Goal: Navigation & Orientation: Find specific page/section

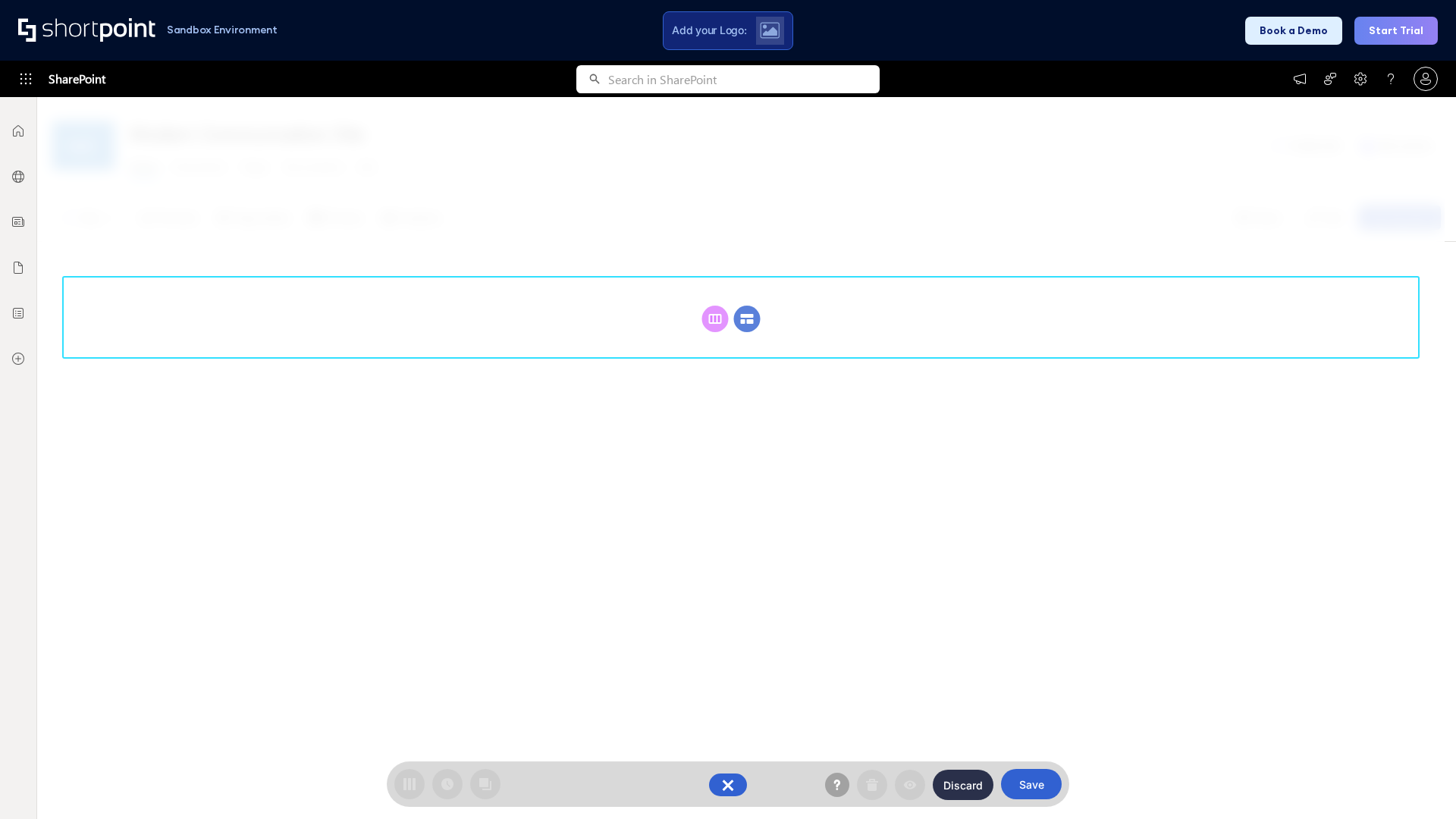
scroll to position [209, 0]
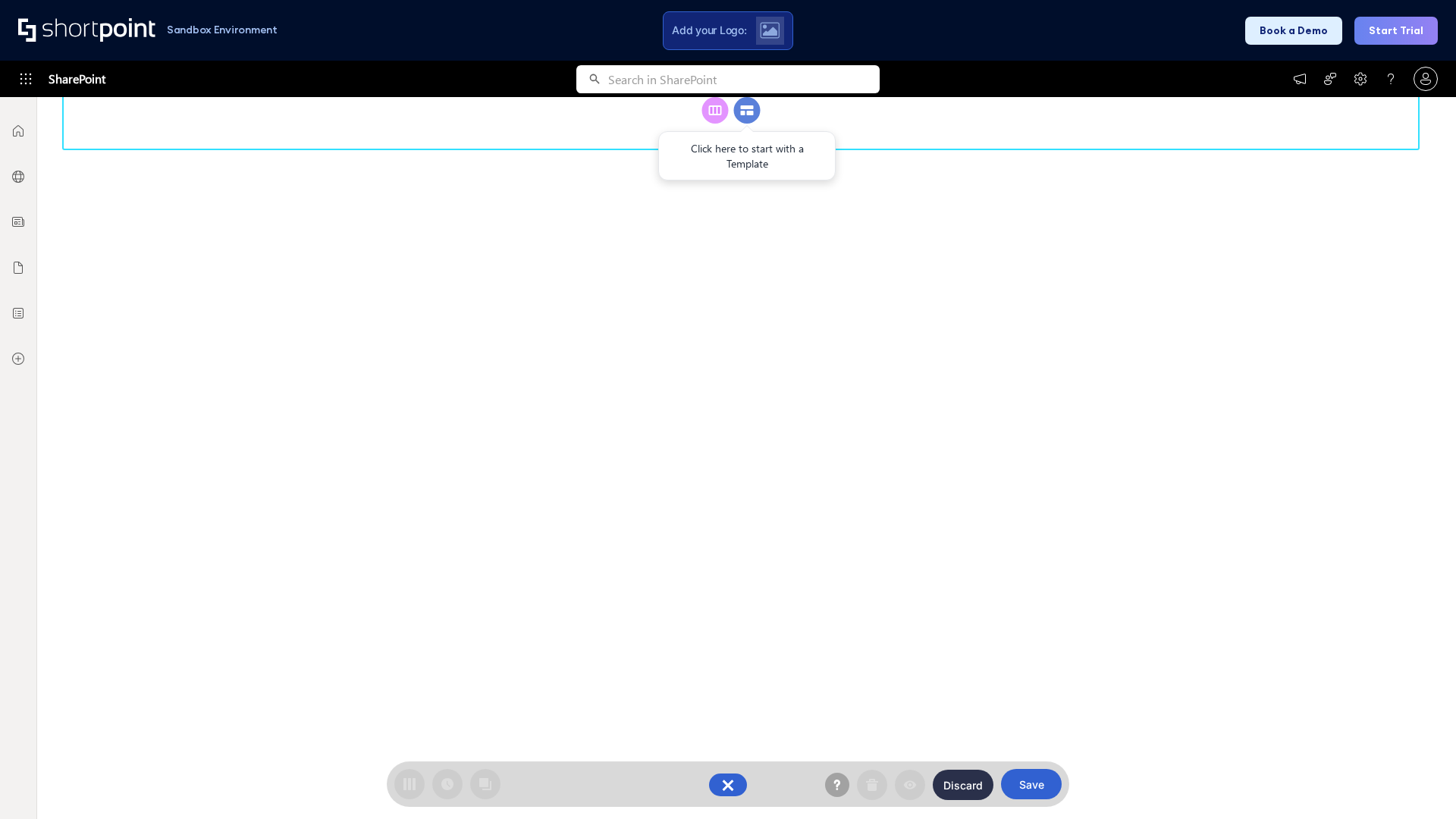
click at [747, 124] on circle at bounding box center [748, 111] width 27 height 27
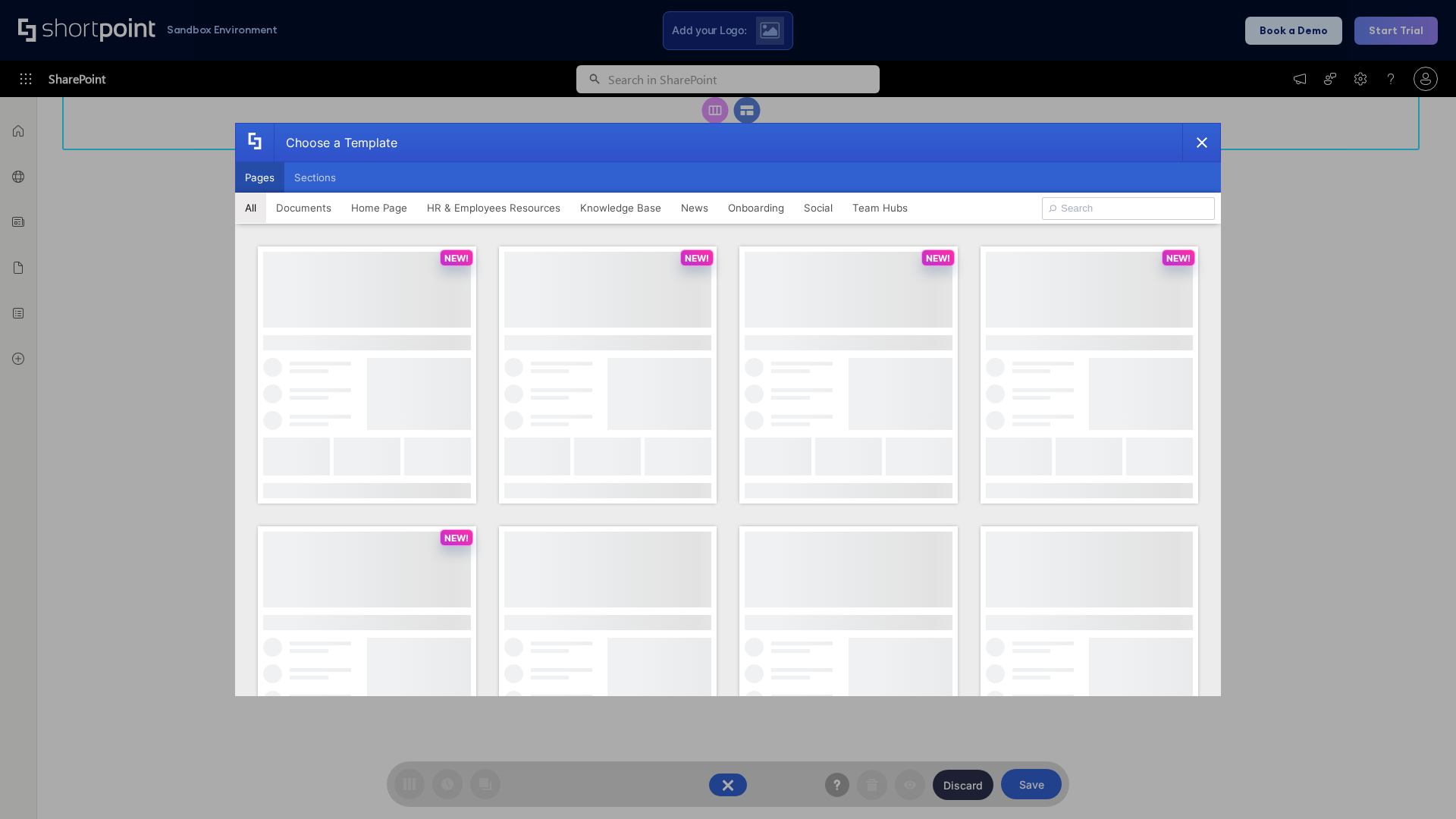
scroll to position [0, 0]
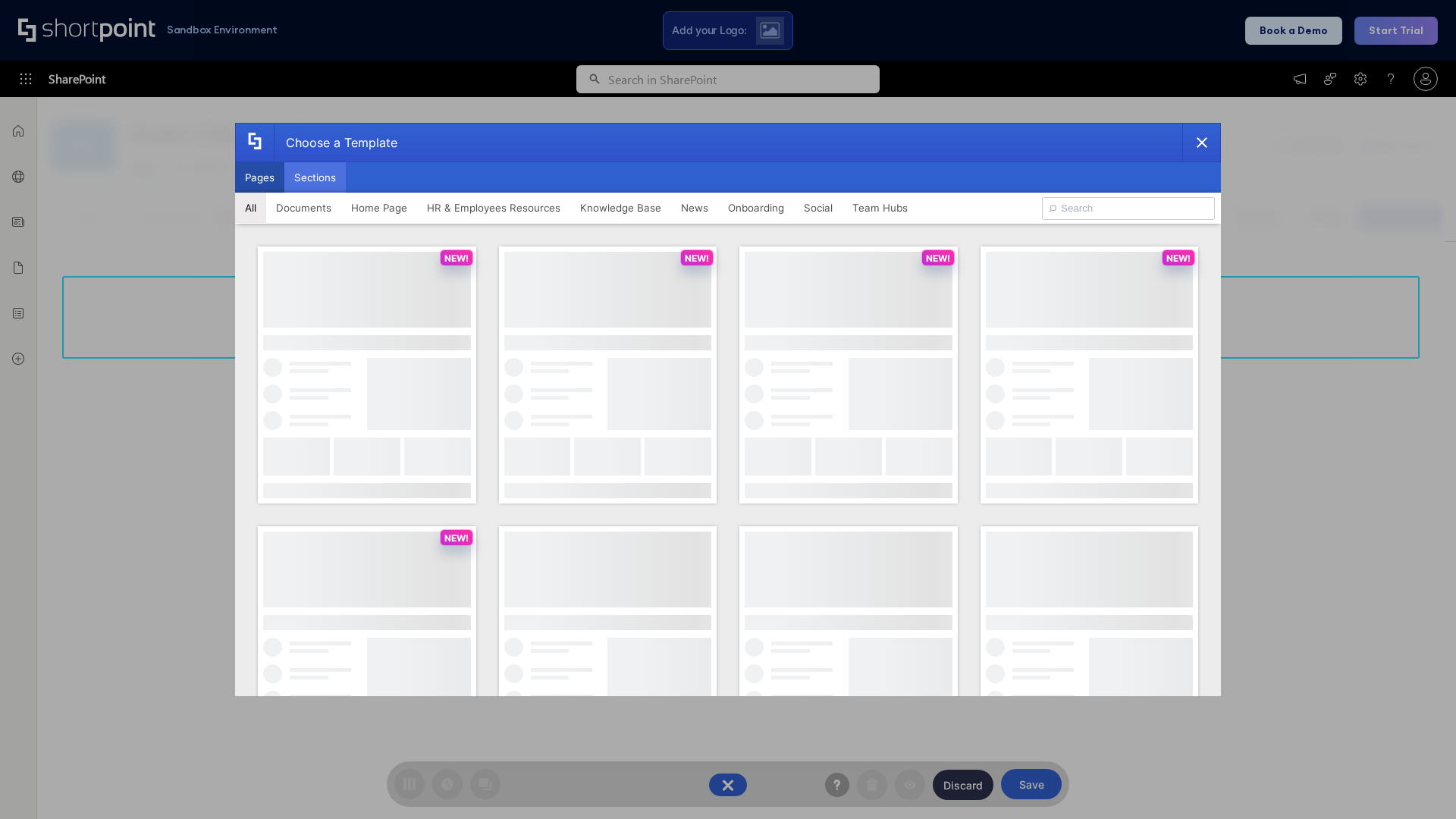
click at [315, 178] on button "Sections" at bounding box center [315, 178] width 62 height 30
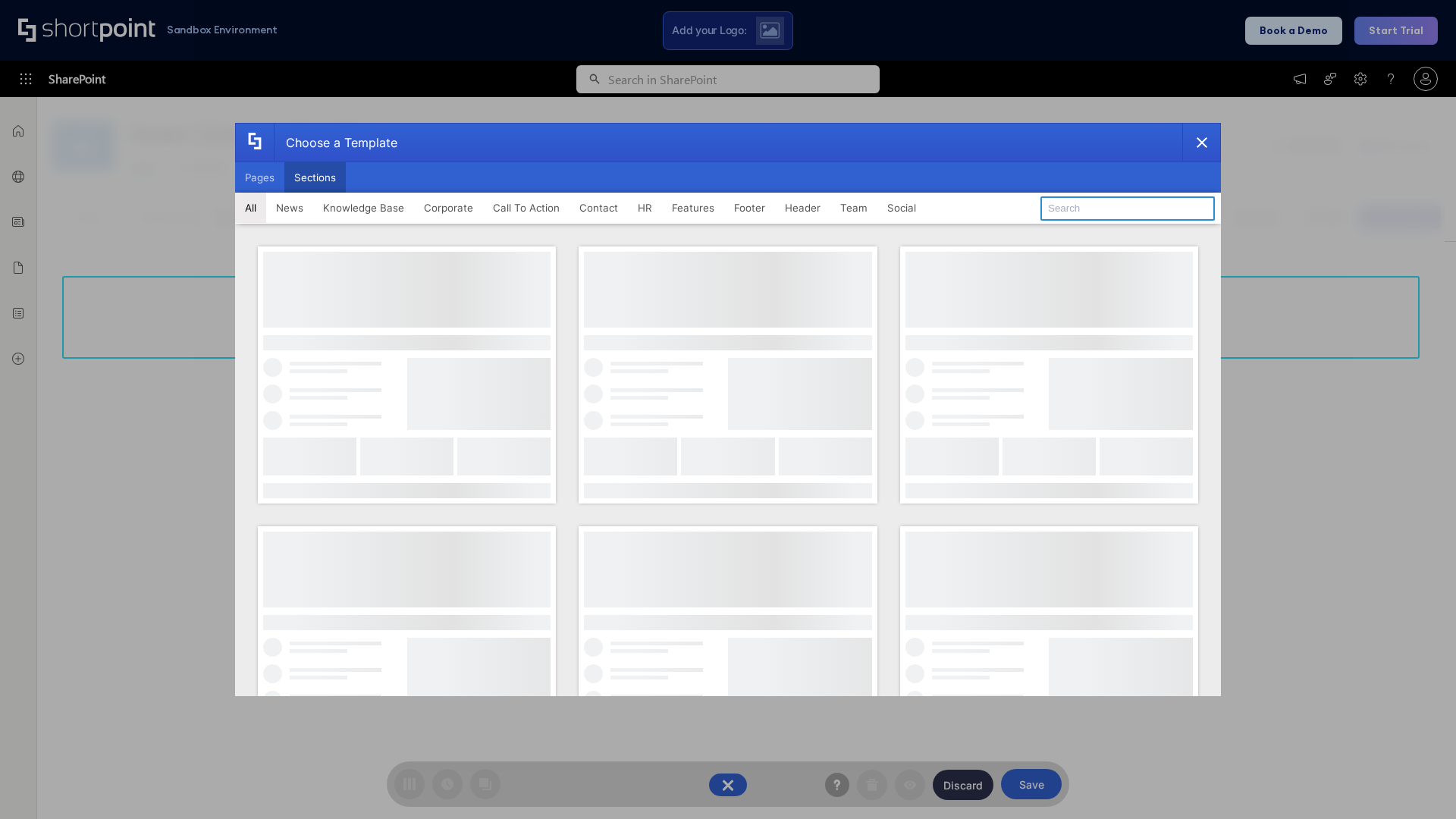
type input "Search"
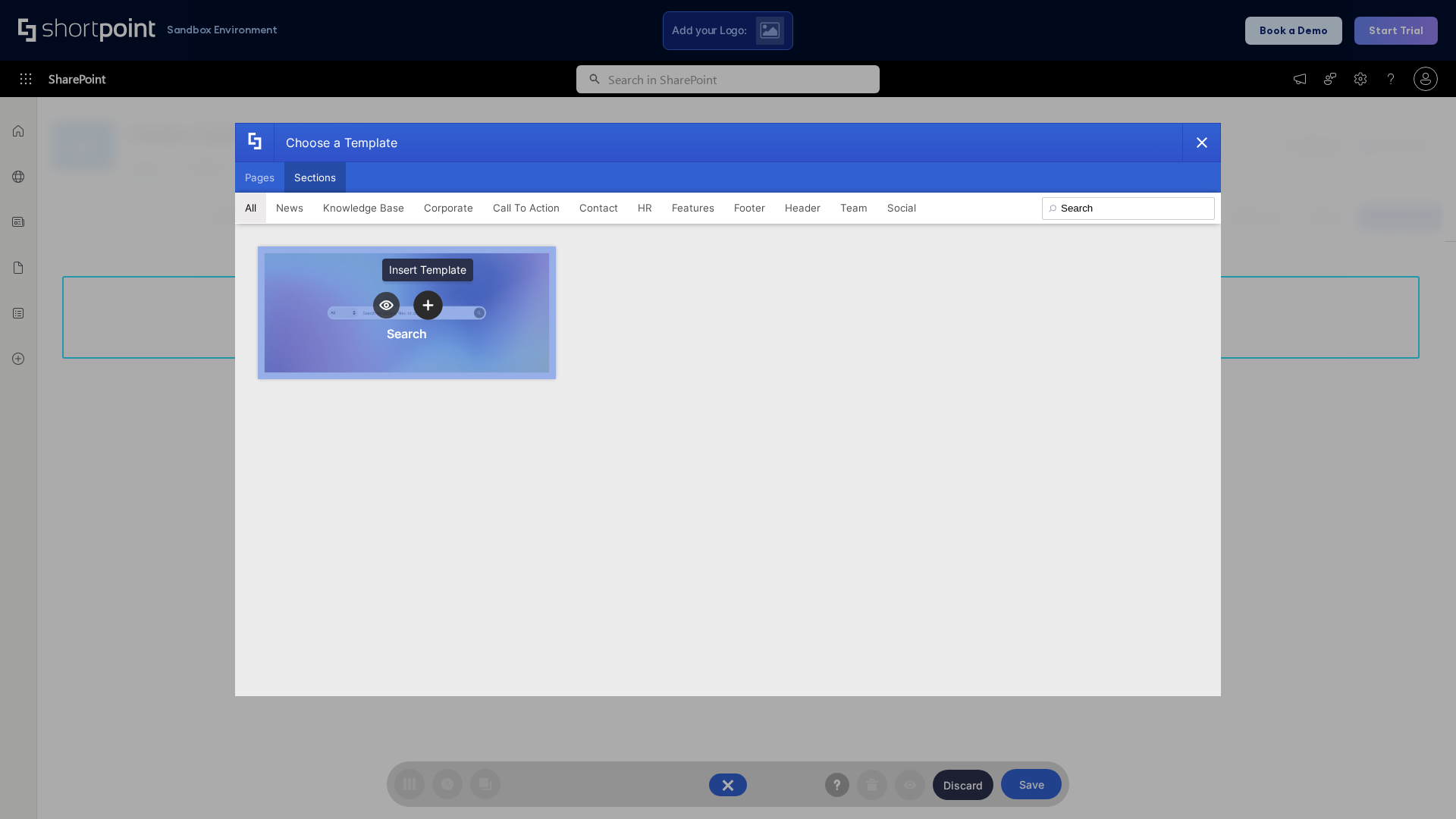
click at [428, 305] on icon "template selector" at bounding box center [428, 306] width 11 height 11
